Goal: Find contact information: Find contact information

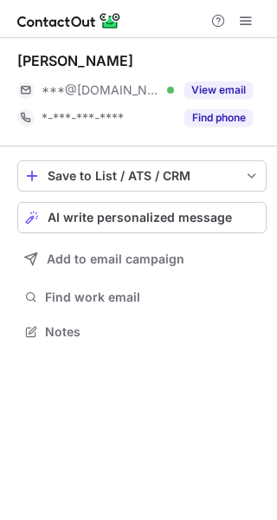
scroll to position [9, 9]
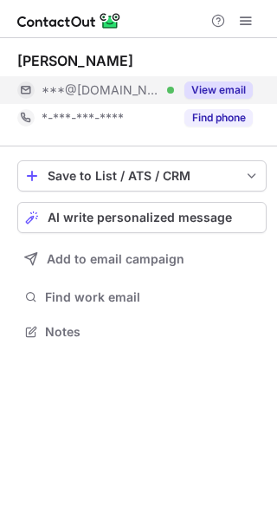
click at [216, 85] on button "View email" at bounding box center [218, 89] width 68 height 17
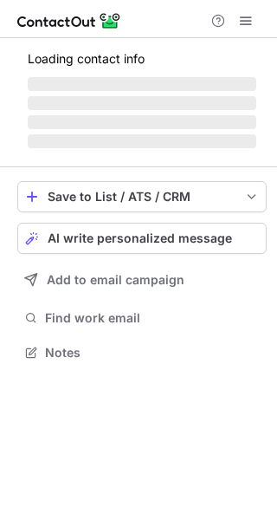
scroll to position [362, 277]
